Goal: Navigation & Orientation: Find specific page/section

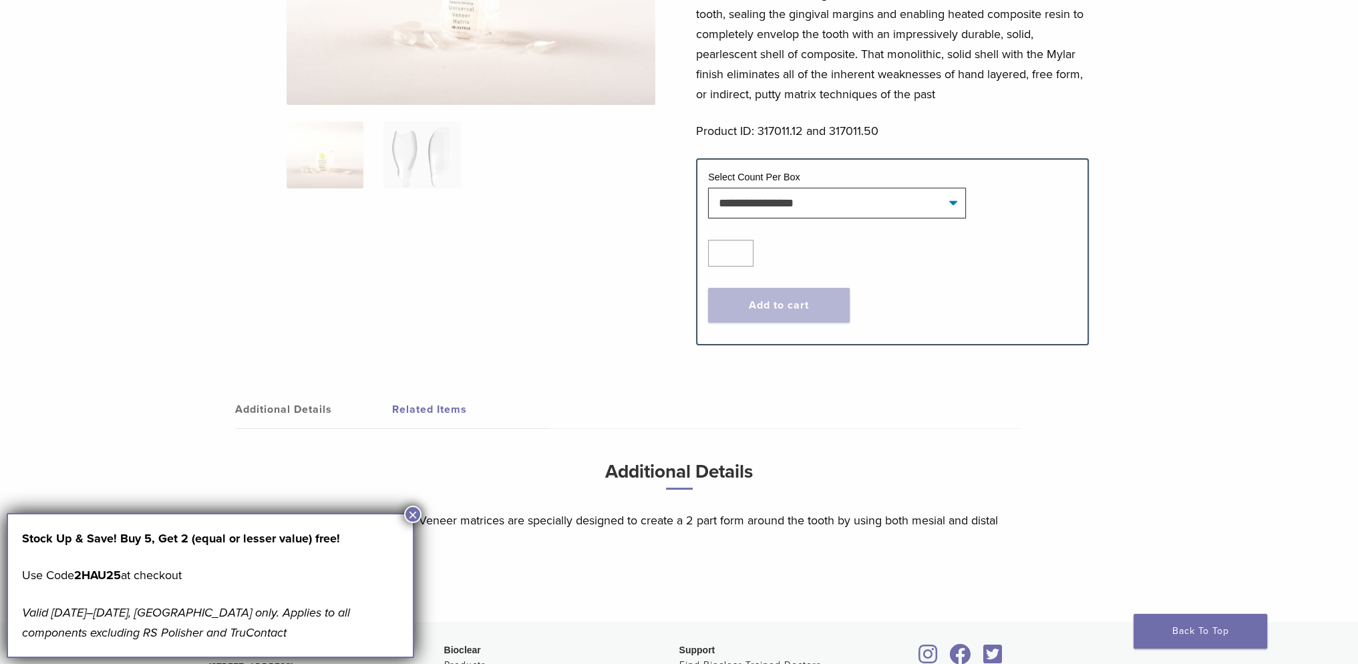
scroll to position [264, 0]
click at [414, 515] on button "×" at bounding box center [412, 514] width 17 height 17
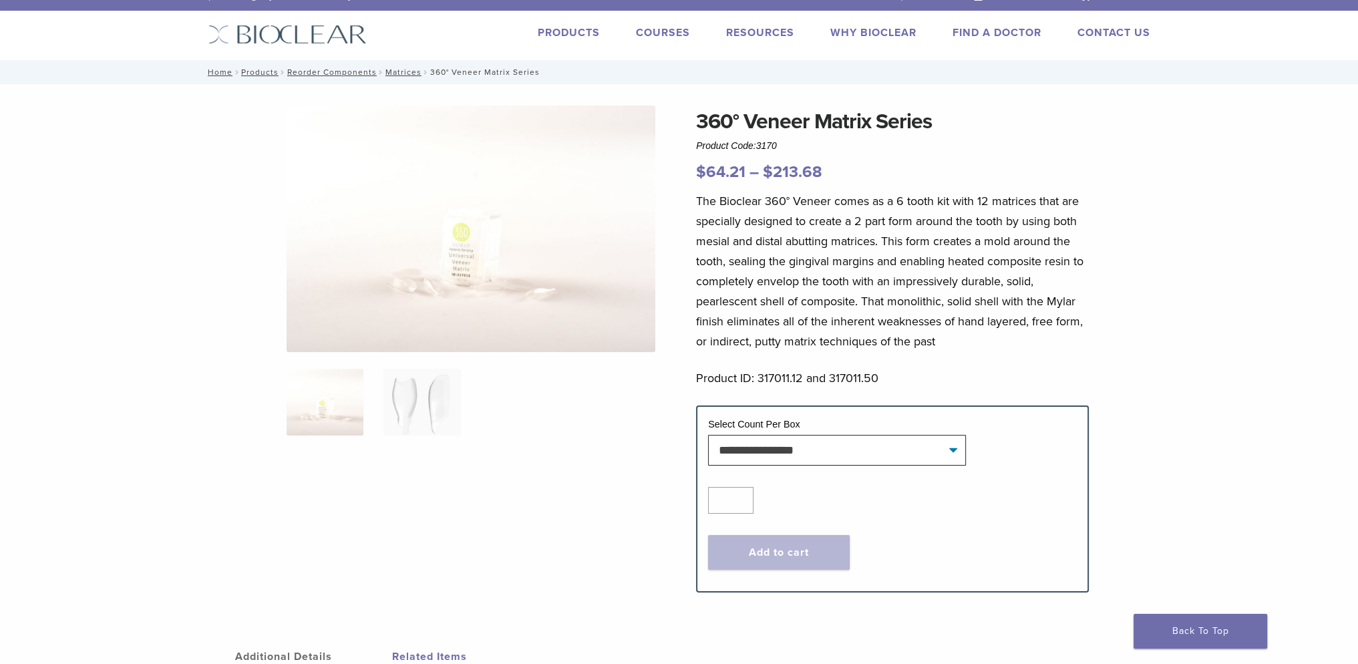
scroll to position [0, 0]
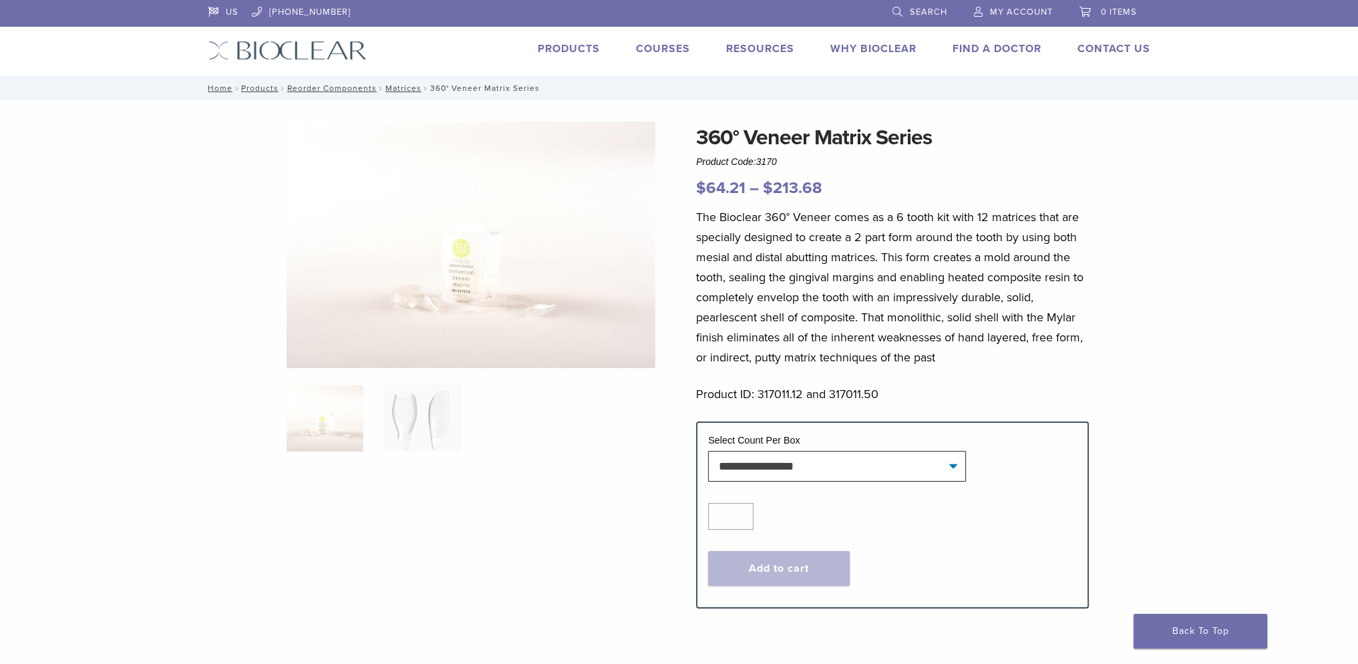
click at [667, 47] on link "Courses" at bounding box center [663, 48] width 54 height 13
click at [1010, 50] on link "Find A Doctor" at bounding box center [997, 48] width 89 height 13
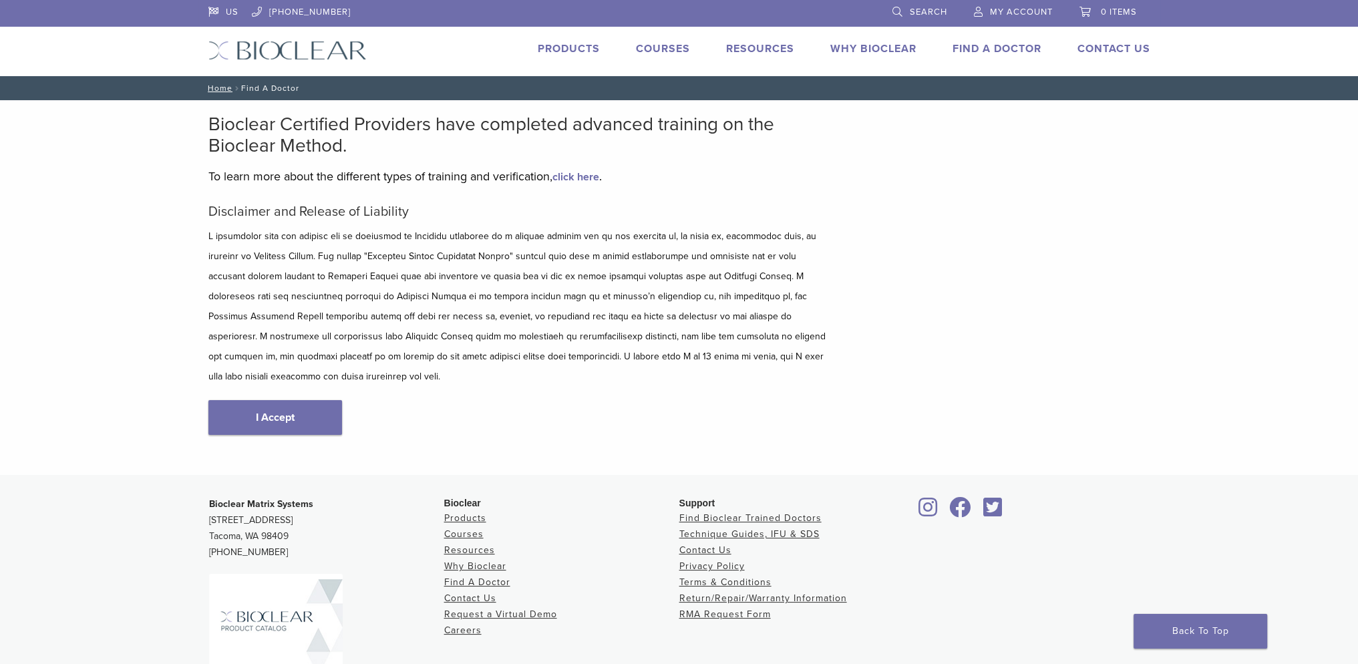
click at [994, 46] on link "Find A Doctor" at bounding box center [997, 48] width 89 height 13
click at [984, 50] on link "Find A Doctor" at bounding box center [997, 48] width 89 height 13
click at [772, 512] on link "Find Bioclear Trained Doctors" at bounding box center [751, 517] width 142 height 11
click at [299, 404] on link "I Accept" at bounding box center [275, 417] width 134 height 35
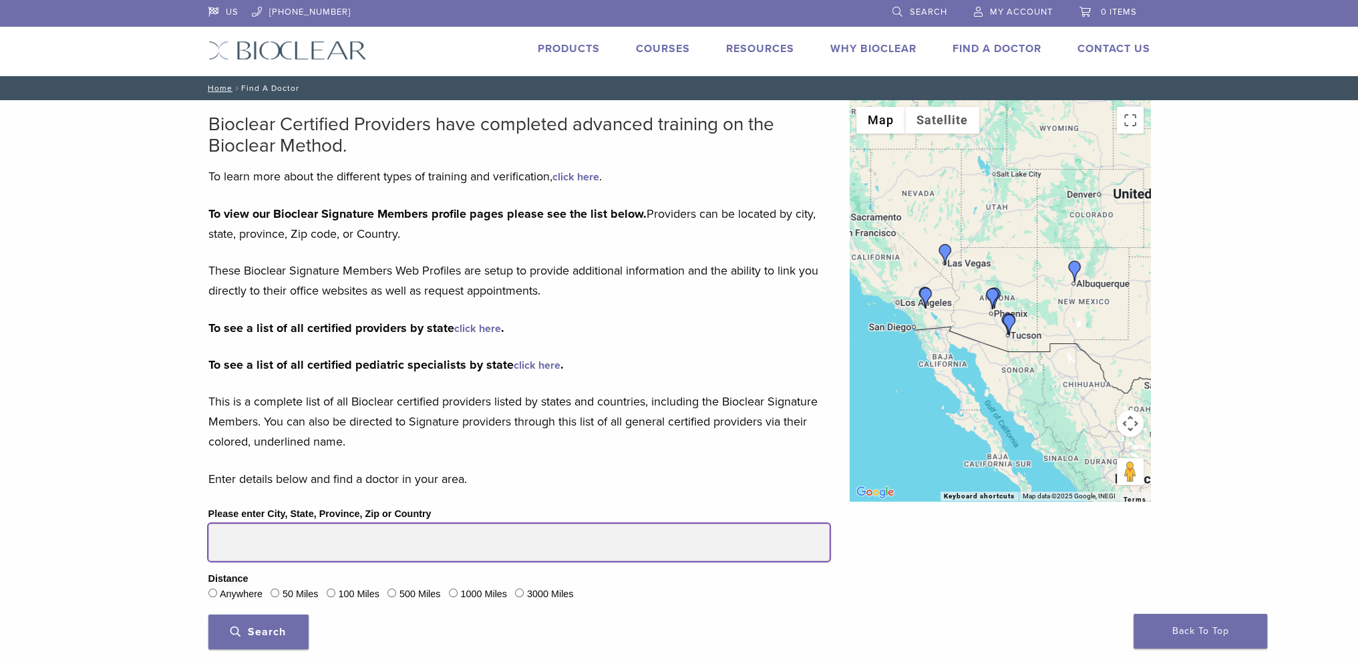
click at [249, 542] on input "Please enter City, State, Province, Zip or Country" at bounding box center [518, 542] width 621 height 37
type input "*****"
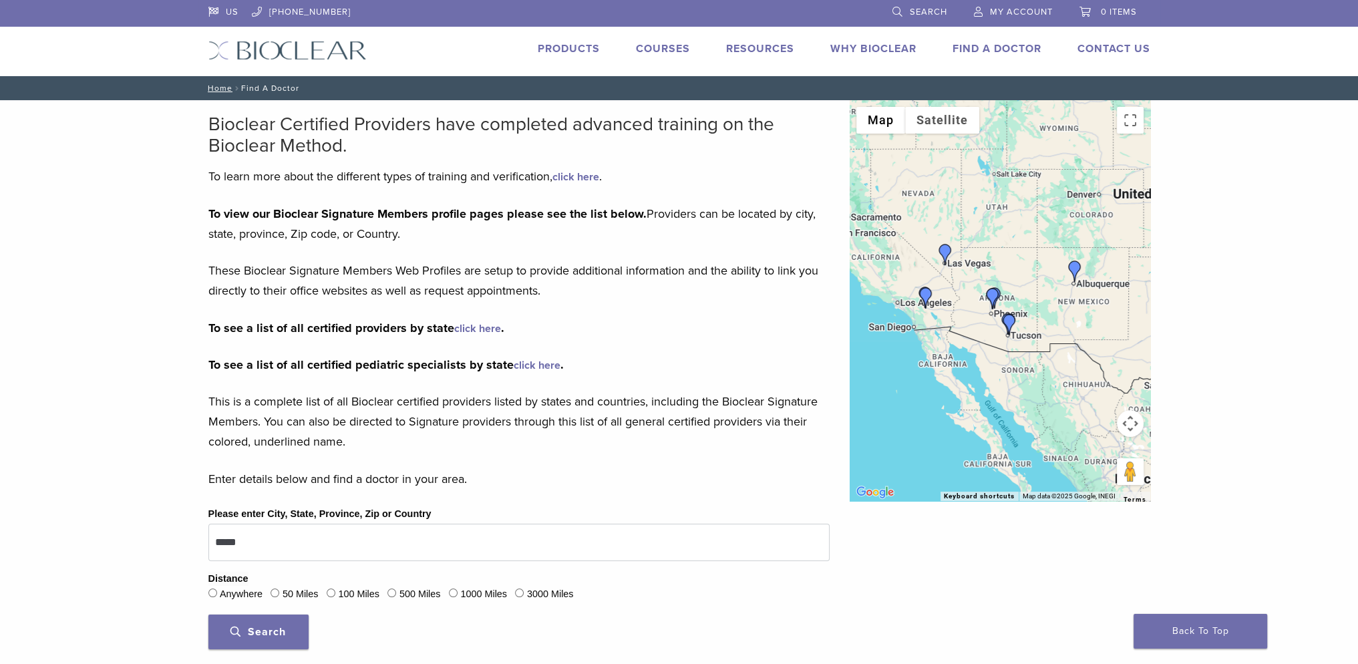
click at [271, 625] on span "Search" at bounding box center [258, 631] width 55 height 13
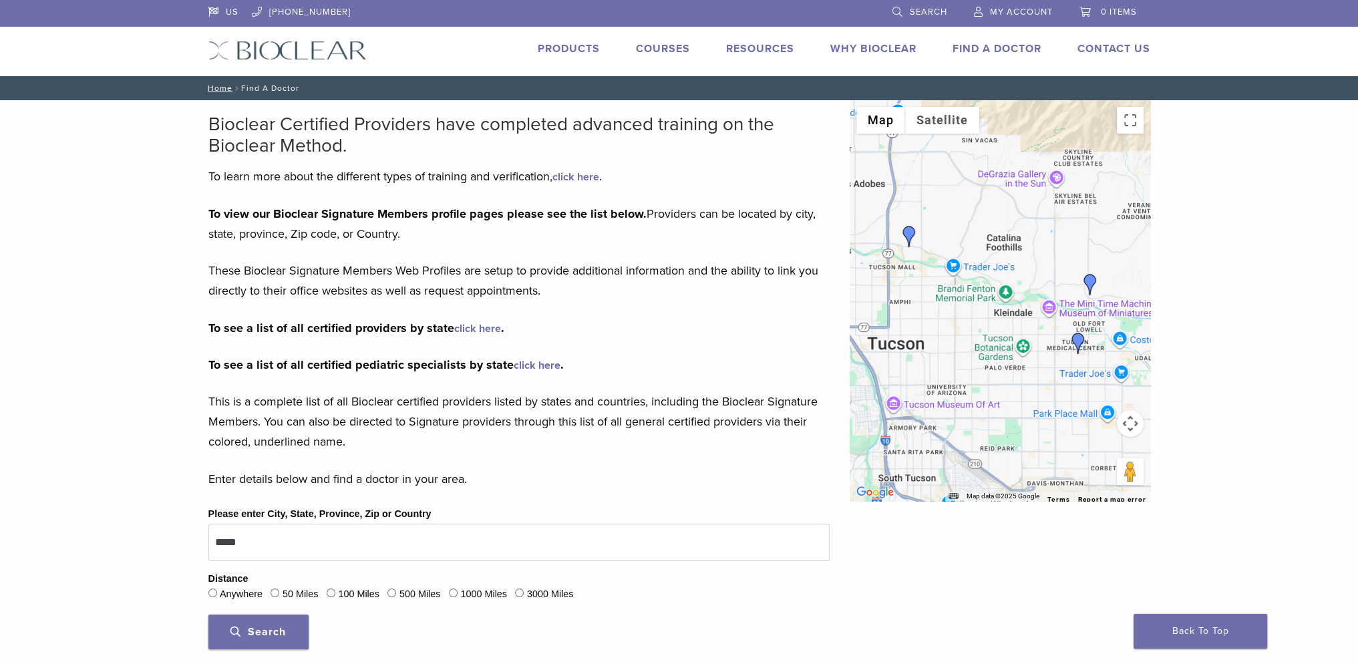
click at [277, 630] on span "Search" at bounding box center [258, 631] width 55 height 13
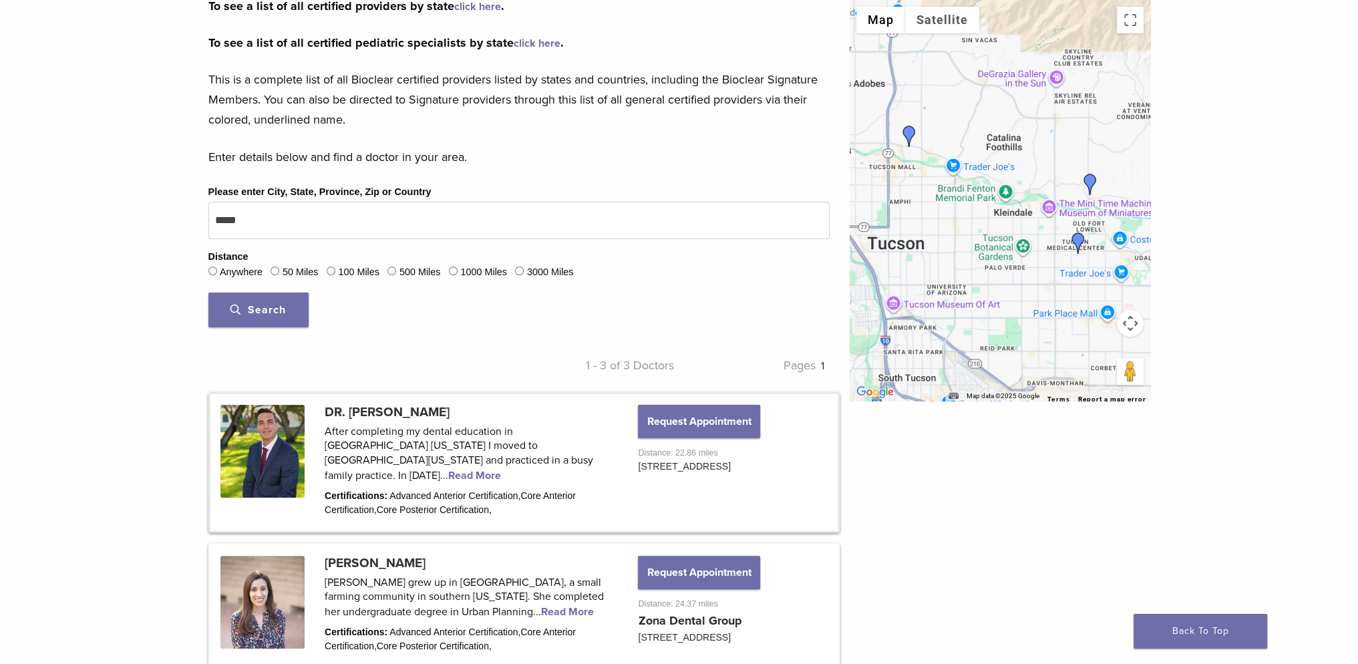
scroll to position [321, 0]
click at [425, 463] on link at bounding box center [523, 464] width 627 height 136
